Goal: Task Accomplishment & Management: Use online tool/utility

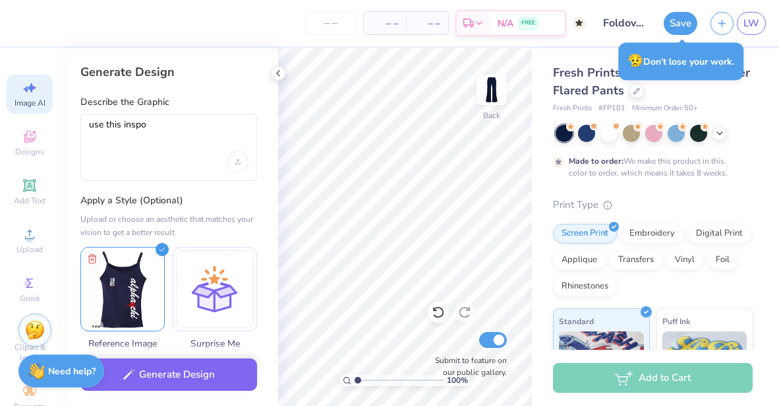
select select "4"
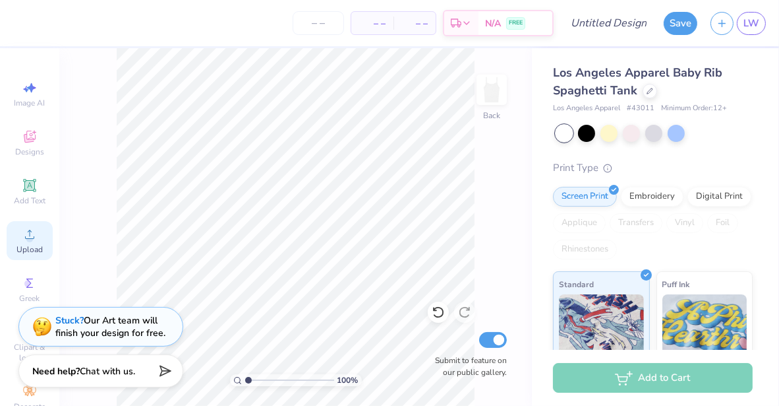
scroll to position [50, 0]
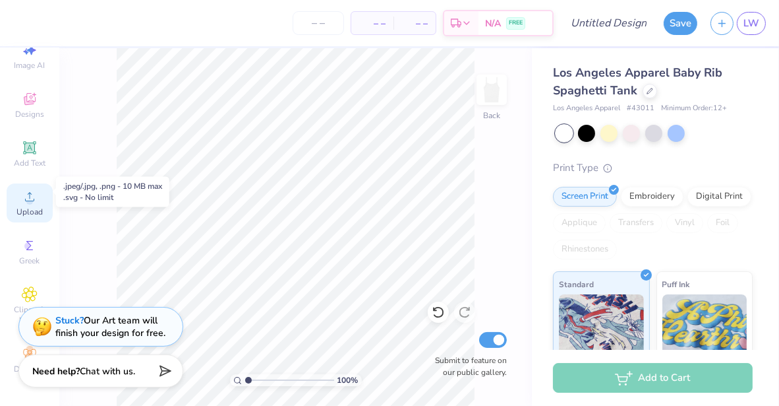
click at [26, 197] on circle at bounding box center [29, 200] width 7 height 7
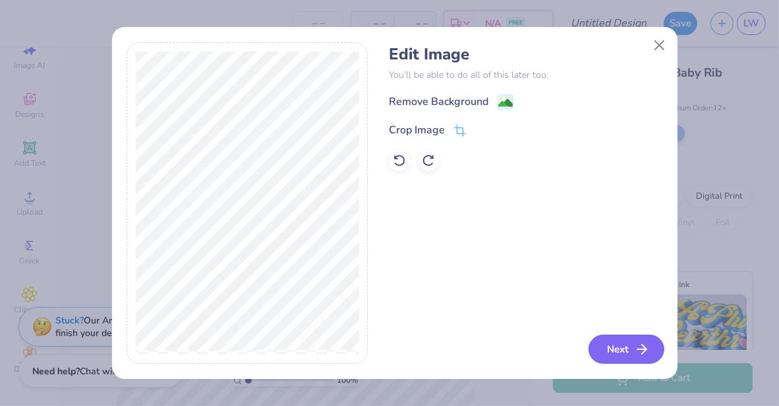
click at [635, 348] on icon "button" at bounding box center [642, 349] width 16 height 16
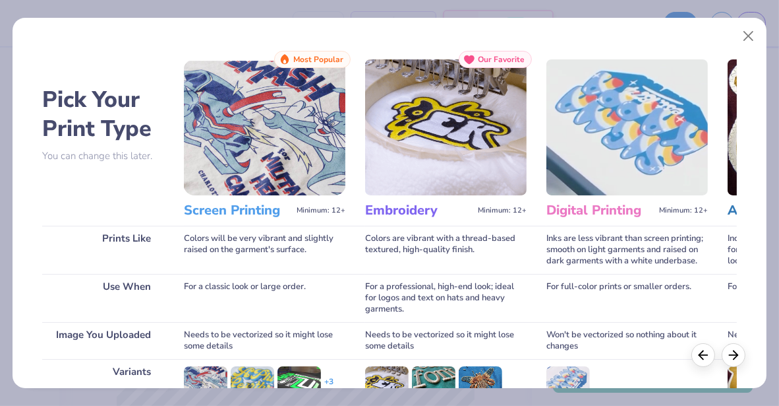
scroll to position [185, 0]
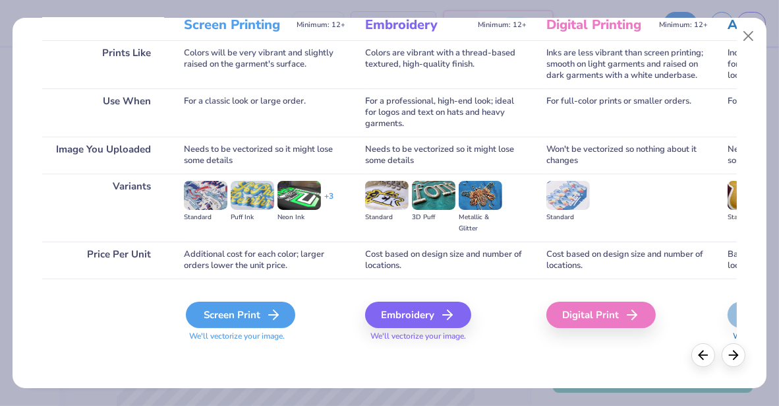
click at [240, 318] on div "Screen Print" at bounding box center [240, 314] width 109 height 26
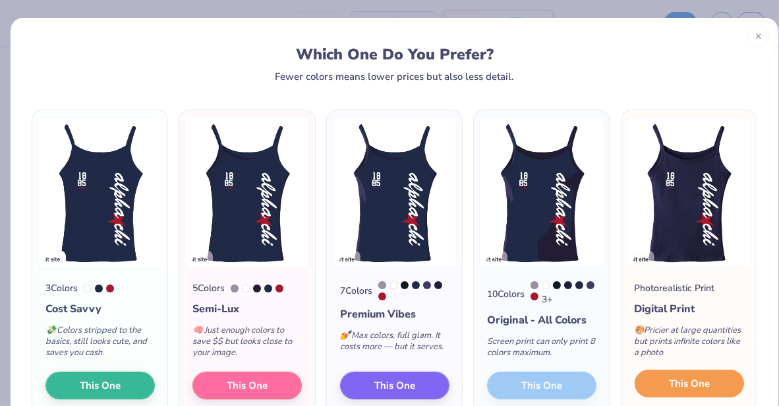
click at [677, 388] on span "This One" at bounding box center [689, 383] width 41 height 15
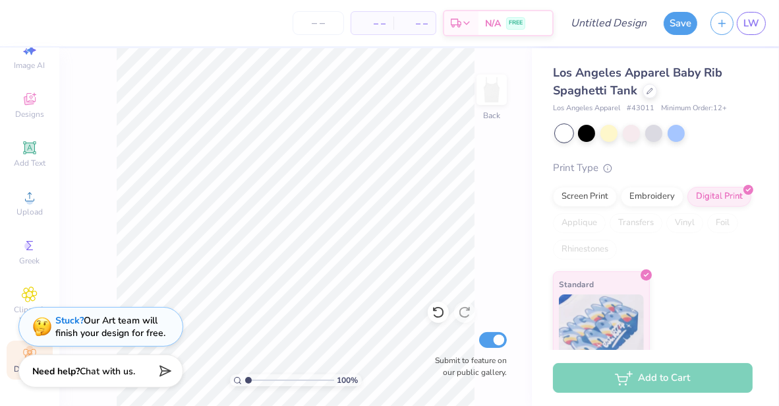
click at [22, 346] on icon at bounding box center [30, 354] width 16 height 16
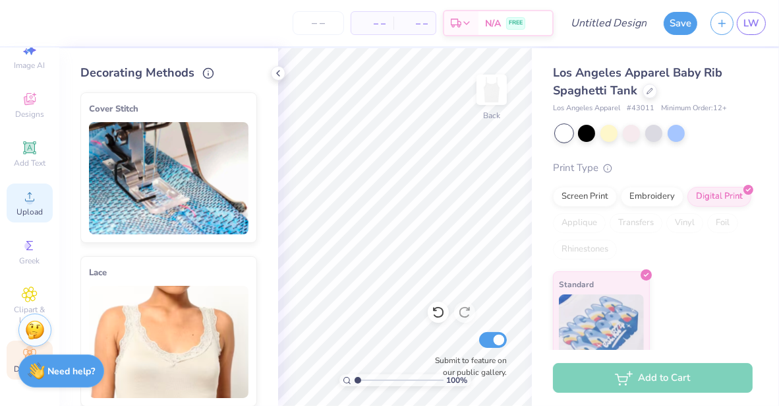
click at [26, 197] on circle at bounding box center [29, 200] width 7 height 7
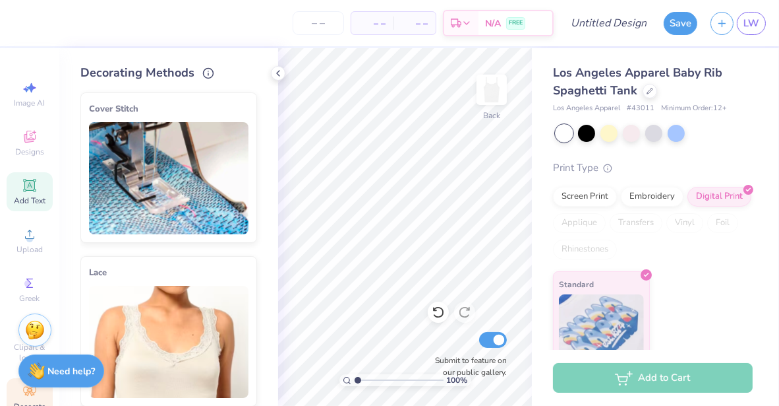
scroll to position [1, 0]
click at [24, 145] on div "Designs" at bounding box center [30, 142] width 46 height 39
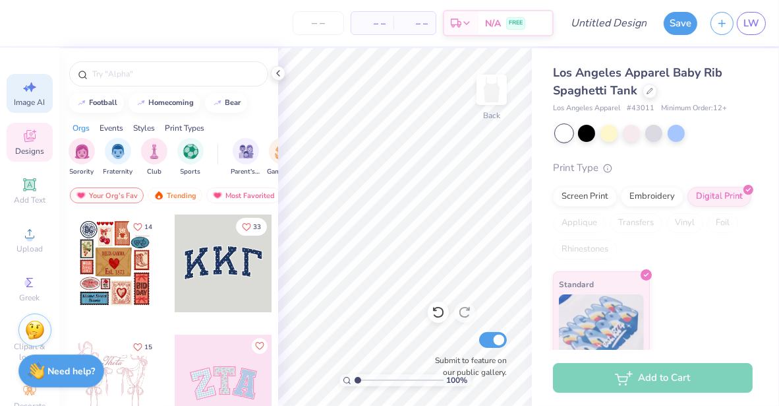
click at [27, 88] on icon at bounding box center [31, 87] width 9 height 10
select select "4"
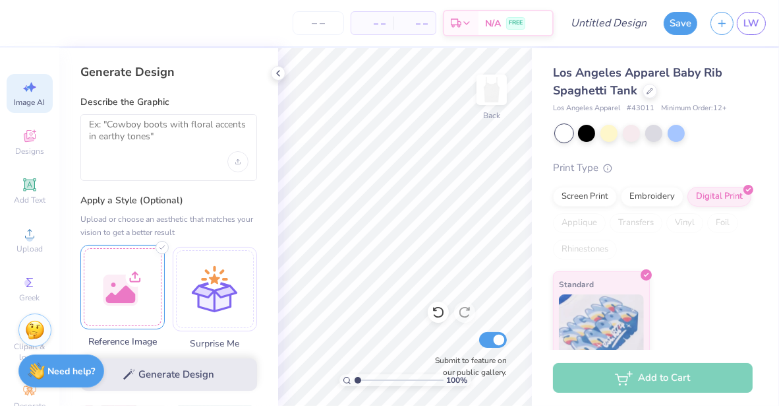
click at [113, 286] on div at bounding box center [122, 287] width 84 height 84
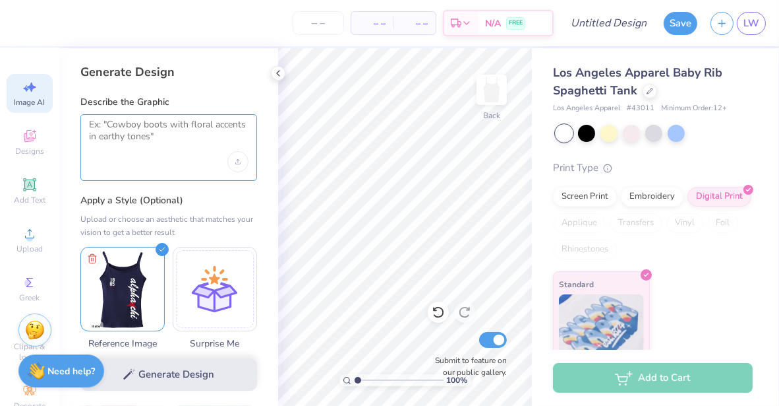
click at [146, 133] on textarea at bounding box center [169, 135] width 160 height 33
type textarea "N"
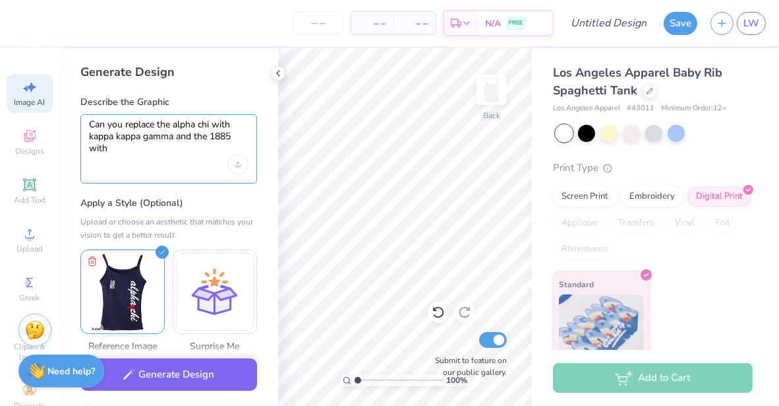
scroll to position [0, 0]
click at [140, 147] on textarea "Can you replace the alpha chi with kappa kappa gamma and the 1885 with 1880 ple…" at bounding box center [169, 137] width 160 height 36
drag, startPoint x: 125, startPoint y: 126, endPoint x: 64, endPoint y: 124, distance: 60.7
click at [64, 124] on div "Generate Design Describe the Graphic Can you replace the alpha chi with kappa k…" at bounding box center [168, 226] width 219 height 357
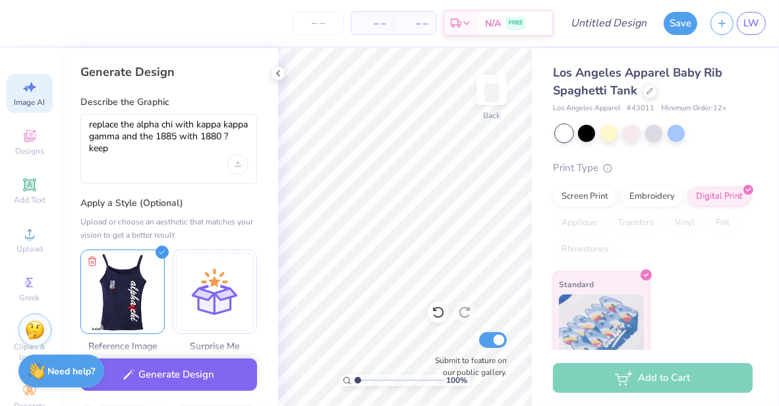
click at [135, 154] on div "replace the alpha chi with kappa kappa gamma and the 1885 with 1880 ? keep" at bounding box center [168, 148] width 177 height 69
click at [127, 147] on textarea "replace the alpha chi with kappa kappa gamma and the 1885 with 1880 ? keep" at bounding box center [169, 137] width 160 height 36
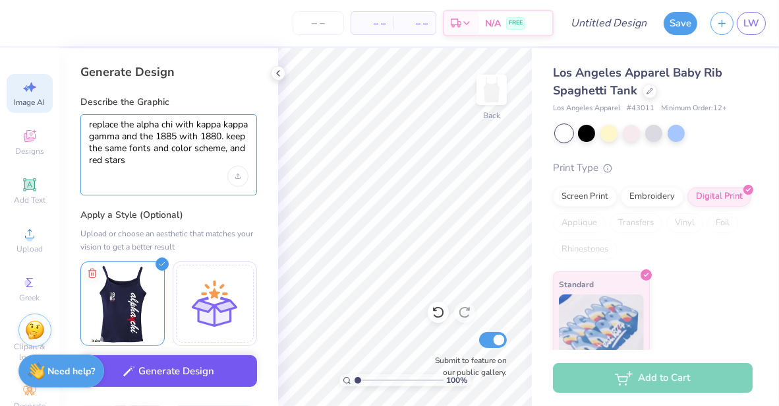
type textarea "replace the alpha chi with kappa kappa gamma and the 1885 with 1880. keep the s…"
click at [185, 366] on button "Generate Design" at bounding box center [168, 371] width 177 height 32
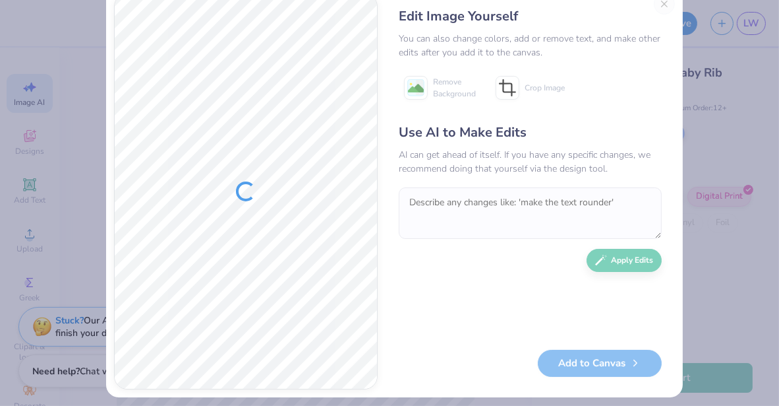
scroll to position [41, 0]
